Goal: Information Seeking & Learning: Learn about a topic

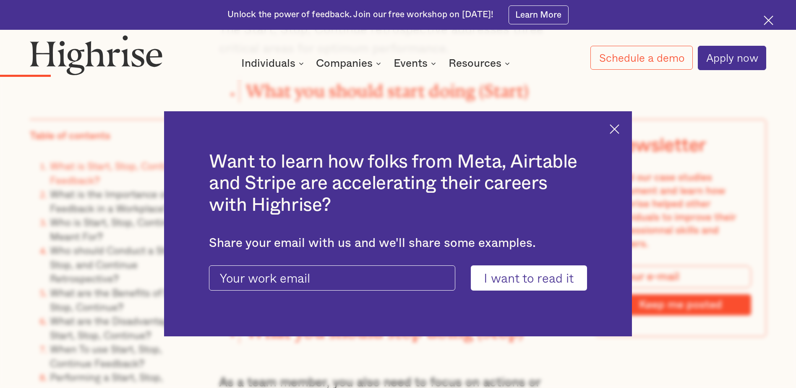
scroll to position [1301, 0]
click at [619, 133] on img at bounding box center [615, 129] width 10 height 10
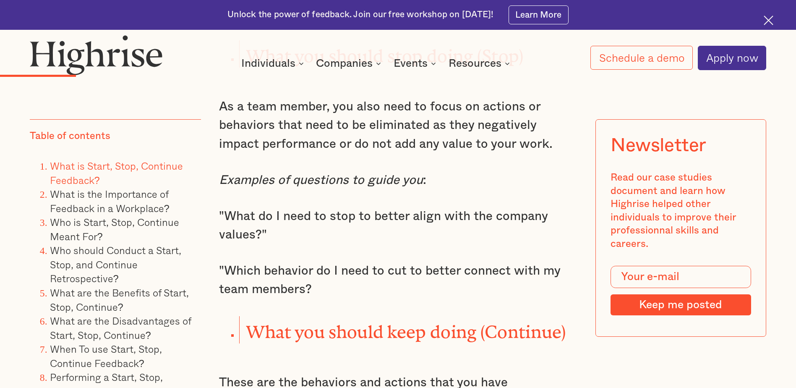
scroll to position [1595, 0]
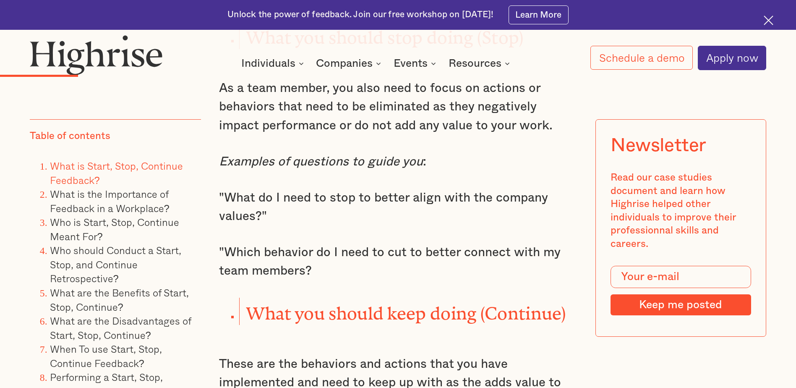
click at [358, 243] on p ""Which behavior do I need to cut to better connect with my team members?" at bounding box center [398, 261] width 358 height 37
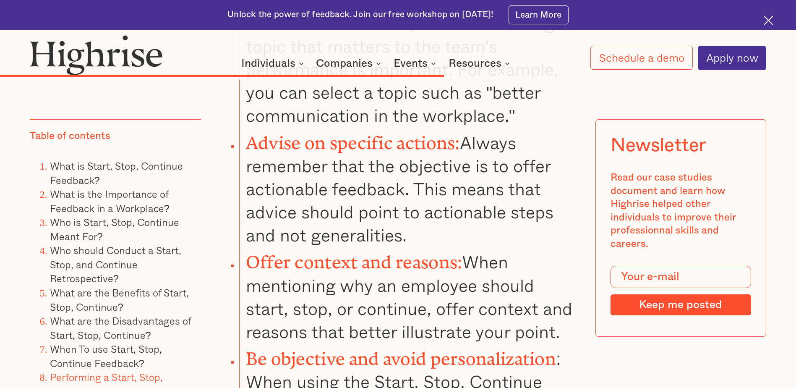
scroll to position [5749, 0]
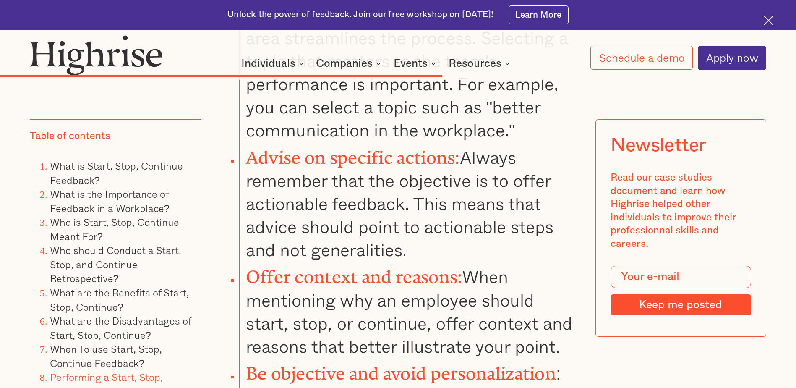
click at [389, 276] on li "Offer context and reasons: When mentioning why an employee should start, stop, …" at bounding box center [408, 309] width 338 height 97
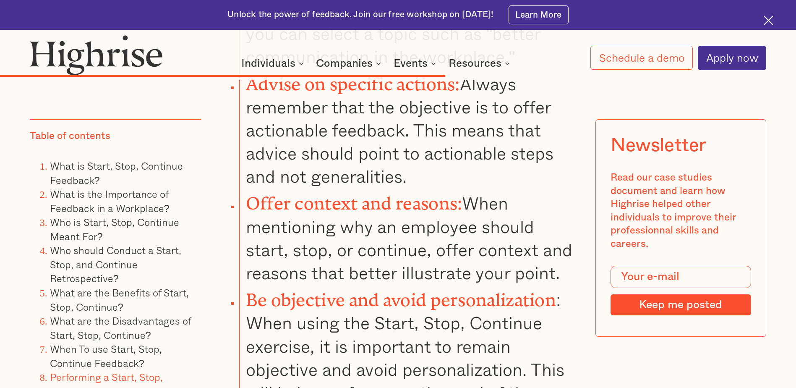
scroll to position [5875, 0]
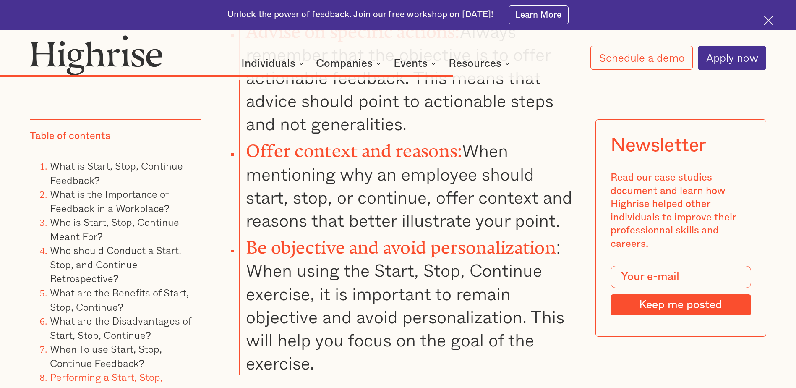
click at [386, 179] on li "Offer context and reasons: When mentioning why an employee should start, stop, …" at bounding box center [408, 183] width 338 height 97
drag, startPoint x: 263, startPoint y: 240, endPoint x: 406, endPoint y: 235, distance: 143.2
click at [406, 237] on strong "Be objective and avoid personalization" at bounding box center [401, 242] width 310 height 11
drag, startPoint x: 406, startPoint y: 235, endPoint x: 444, endPoint y: 292, distance: 68.4
click at [444, 292] on li "Be objective and avoid personalization : When using the Start, Stop, Continue e…" at bounding box center [408, 303] width 338 height 143
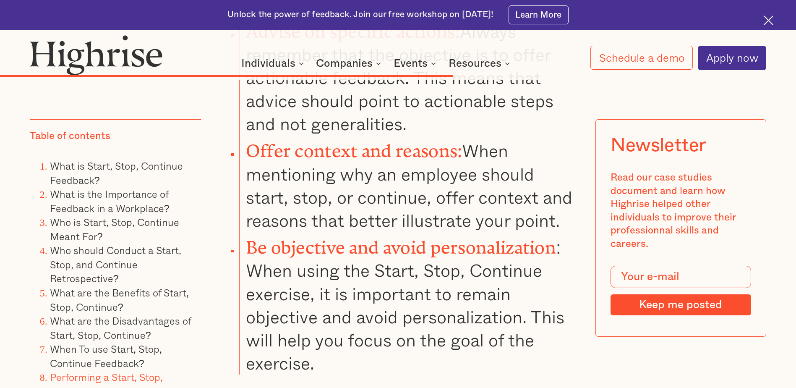
click at [280, 148] on strong "Offer context and reasons:" at bounding box center [354, 146] width 217 height 11
click at [435, 185] on li "Offer context and reasons: When mentioning why an employee should start, stop, …" at bounding box center [408, 183] width 338 height 97
click at [282, 158] on li "Offer context and reasons: When mentioning why an employee should start, stop, …" at bounding box center [408, 183] width 338 height 97
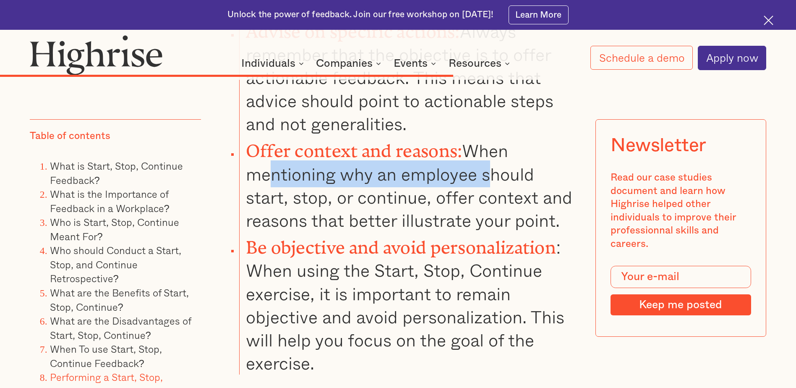
drag, startPoint x: 272, startPoint y: 157, endPoint x: 488, endPoint y: 165, distance: 215.4
click at [488, 165] on li "Offer context and reasons: When mentioning why an employee should start, stop, …" at bounding box center [408, 183] width 338 height 97
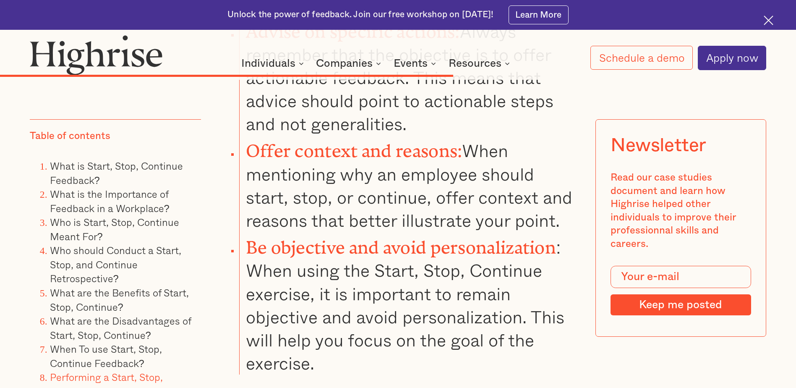
drag, startPoint x: 488, startPoint y: 165, endPoint x: 474, endPoint y: 201, distance: 38.7
click at [474, 201] on li "Offer context and reasons: When mentioning why an employee should start, stop, …" at bounding box center [408, 183] width 338 height 97
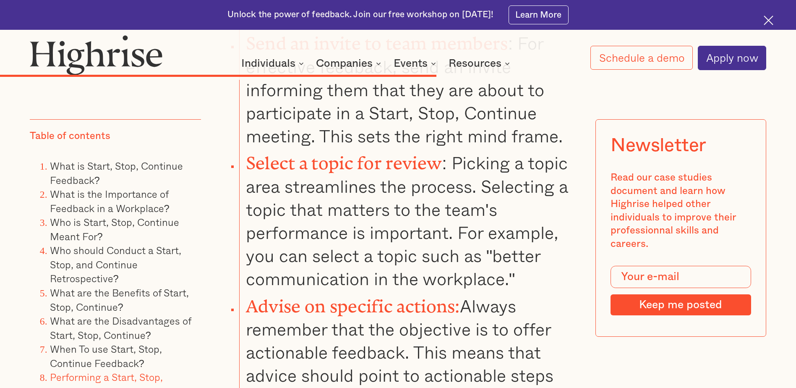
scroll to position [5581, 0]
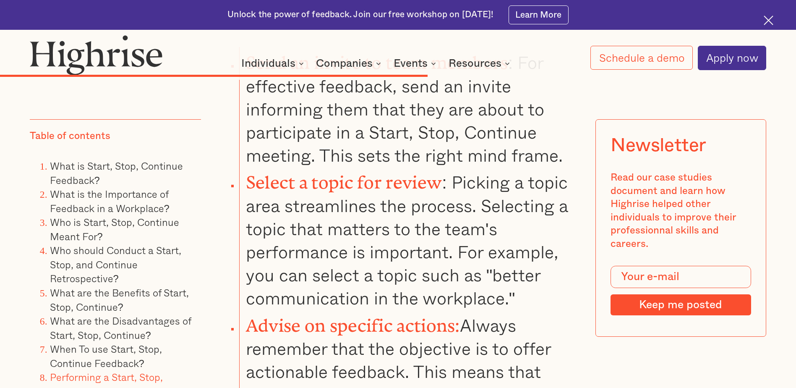
click at [434, 220] on li "Select a topic for review : Picking a topic area streamlines the process. Selec…" at bounding box center [408, 238] width 338 height 143
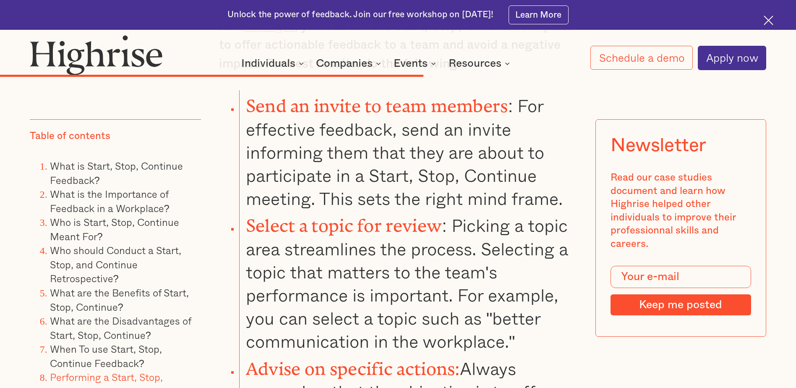
scroll to position [5539, 0]
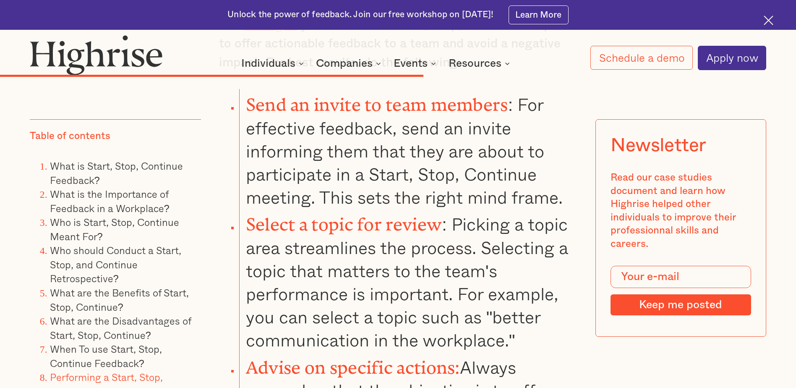
click at [373, 146] on li "Send an invite to team members : For effective feedback, send an invite informi…" at bounding box center [408, 149] width 338 height 120
